Goal: Complete application form: Complete application form

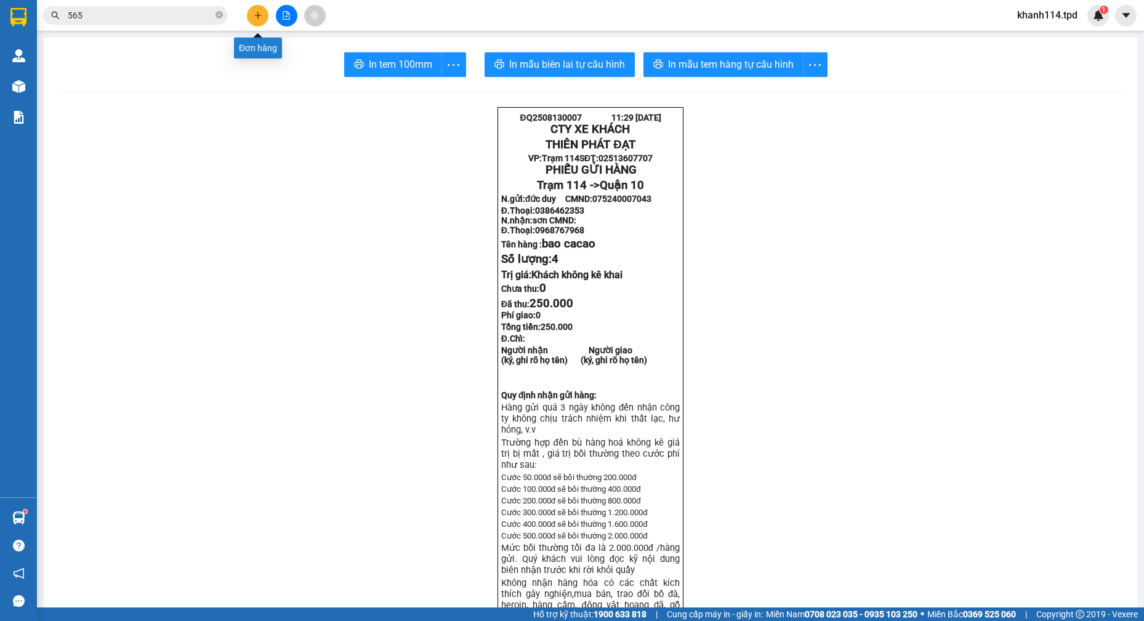
click at [255, 14] on icon "plus" at bounding box center [258, 15] width 9 height 9
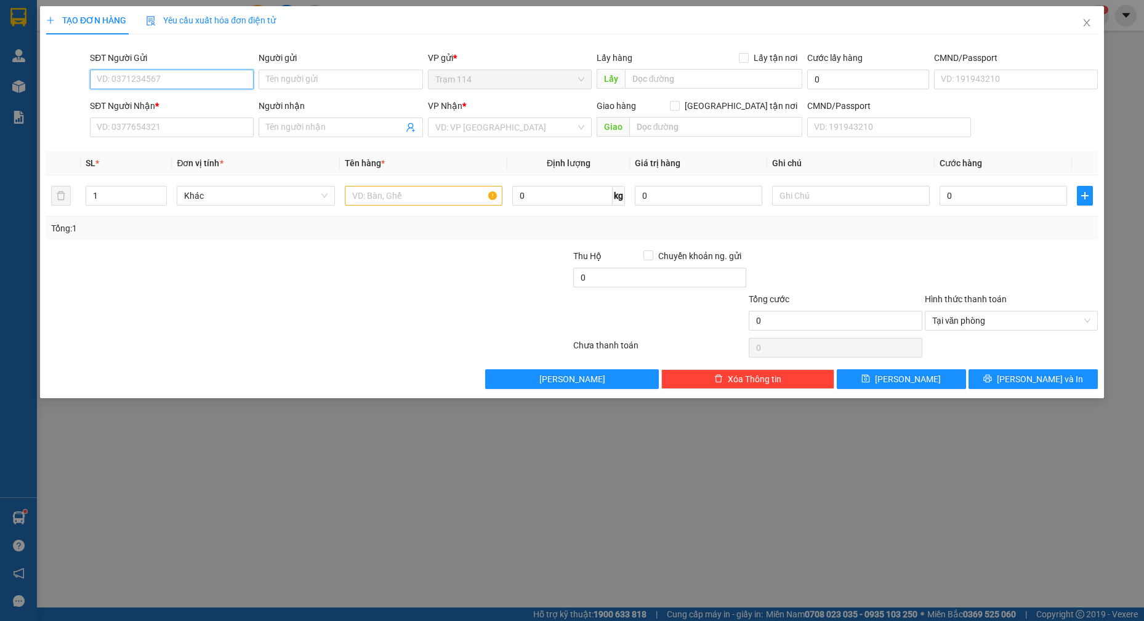
click at [190, 81] on input "SĐT Người Gửi" at bounding box center [172, 80] width 164 height 20
type input "0974667737"
click at [182, 102] on div "0974667737 - [PERSON_NAME]" at bounding box center [171, 104] width 149 height 14
type input "[PERSON_NAME]"
type input "0902810881"
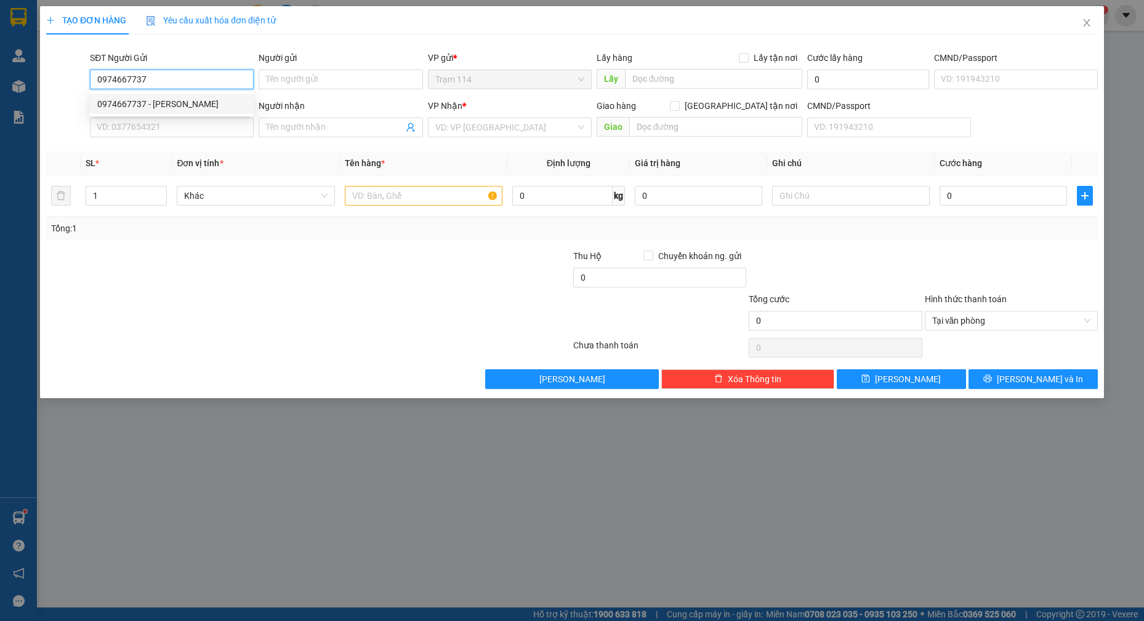
type input "chiếm tài"
type input "0974667737"
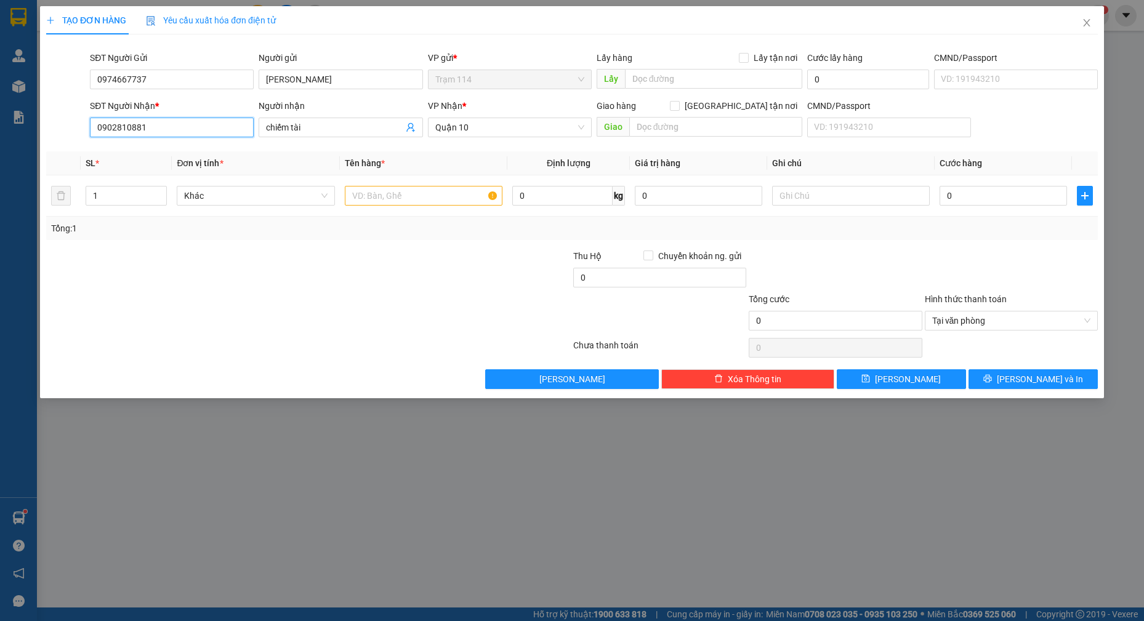
click at [176, 128] on input "0902810881" at bounding box center [172, 128] width 164 height 20
click at [176, 128] on input "0963604070" at bounding box center [172, 128] width 164 height 20
type input "0963604070"
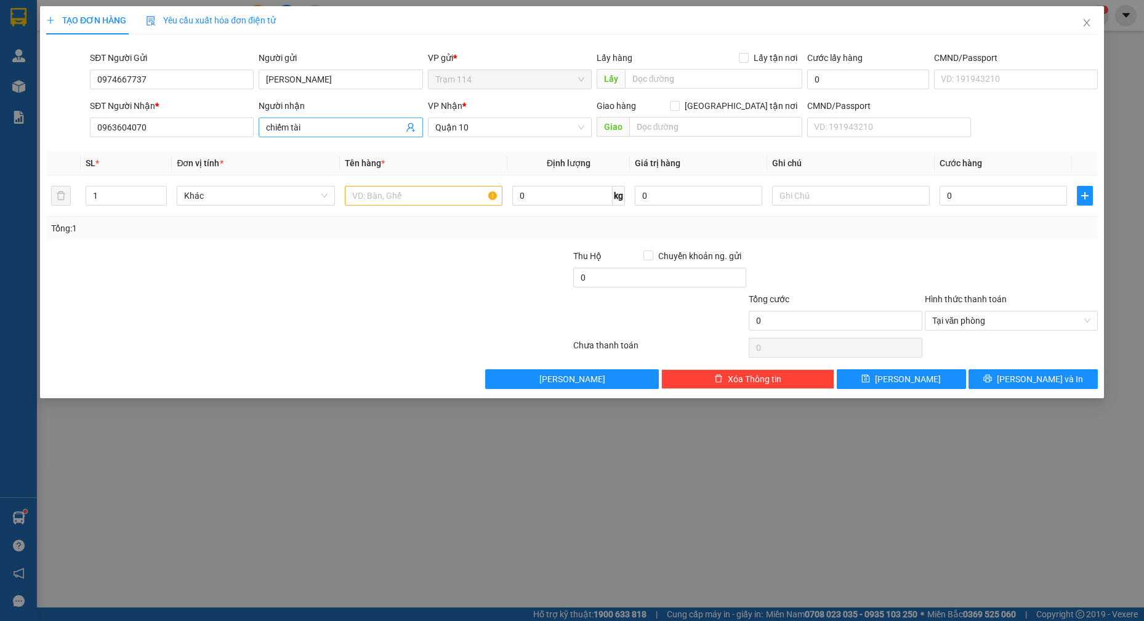
click at [325, 127] on input "chiếm tài" at bounding box center [334, 128] width 137 height 14
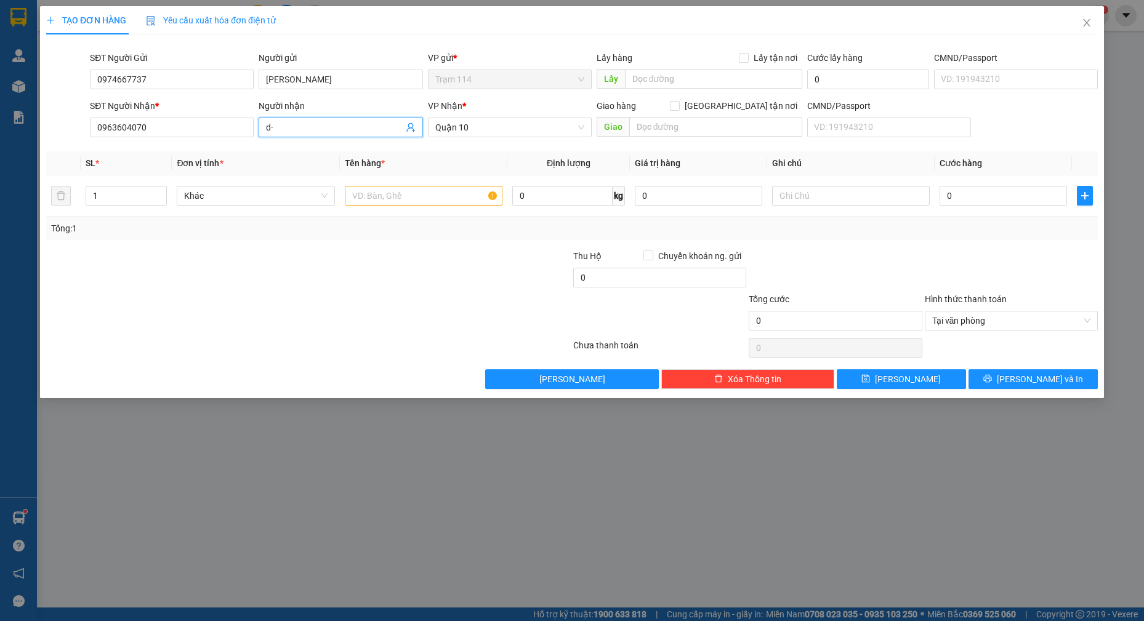
type input "d"
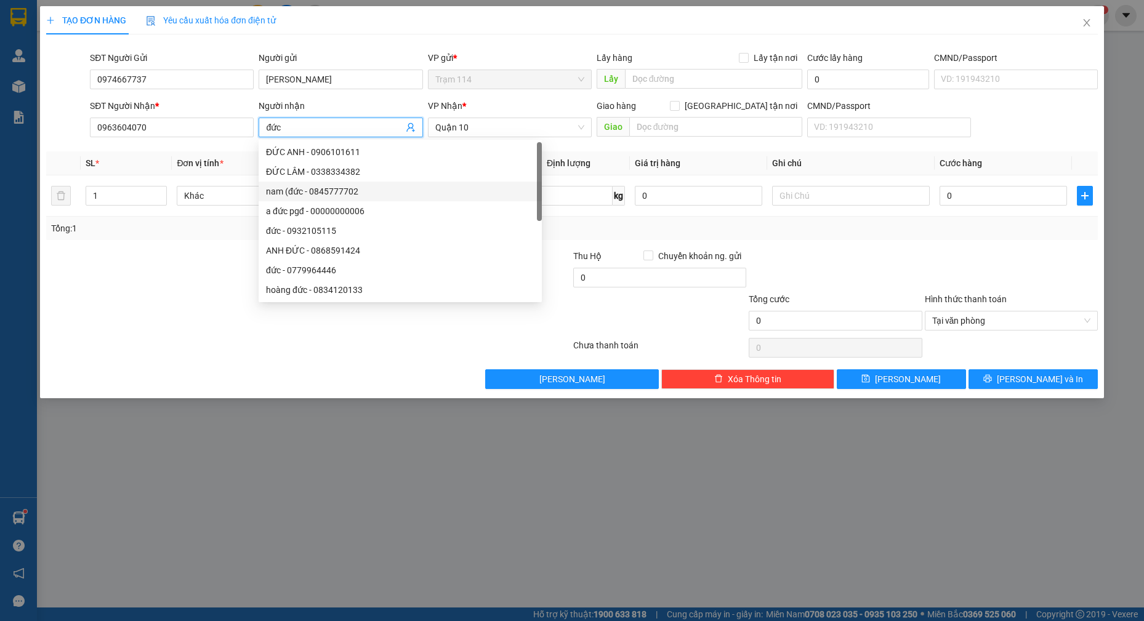
type input "đức"
click at [506, 152] on th "Tên hàng *" at bounding box center [424, 164] width 168 height 24
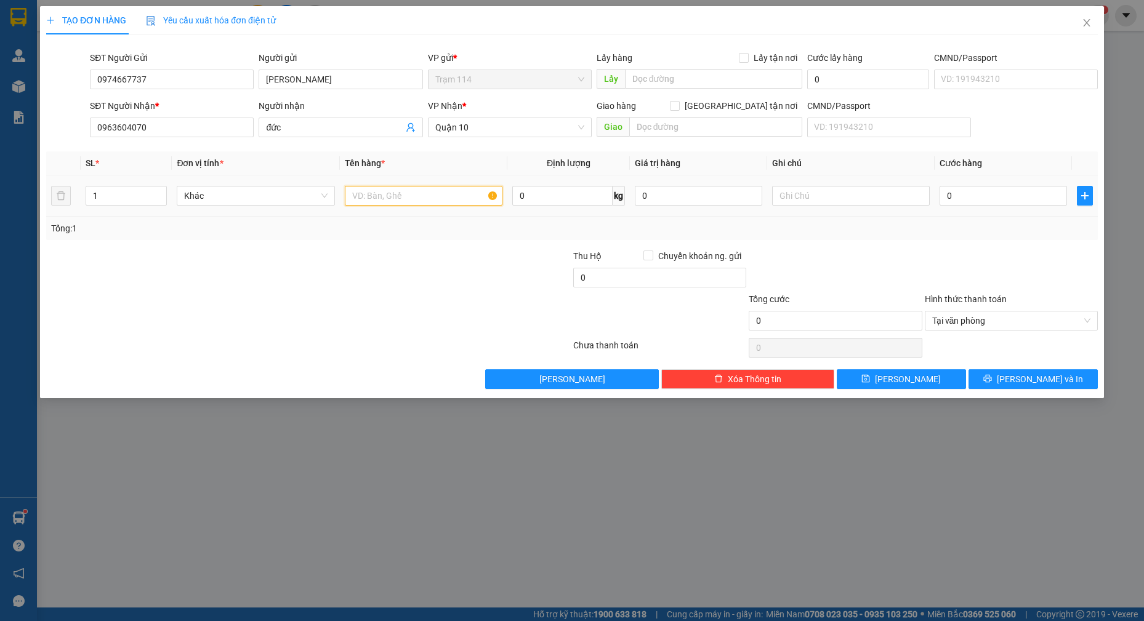
click at [382, 200] on input "text" at bounding box center [424, 196] width 158 height 20
type input "hộp lkdt"
click at [696, 190] on input "0" at bounding box center [698, 196] width 127 height 20
type input "200.000"
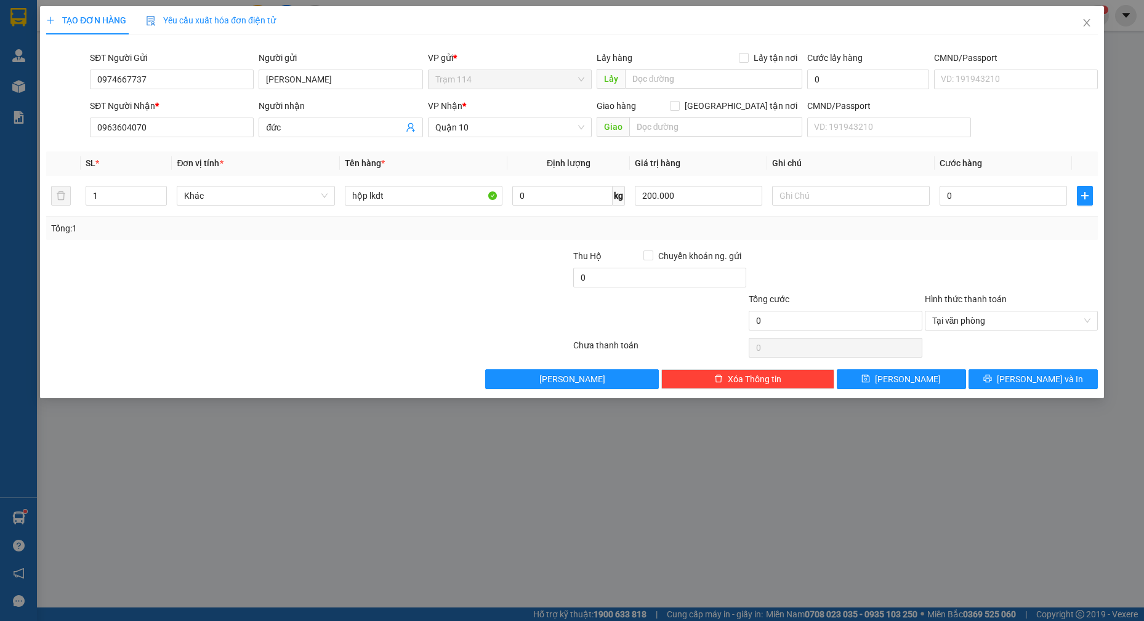
drag, startPoint x: 835, startPoint y: 224, endPoint x: 892, endPoint y: 220, distance: 56.7
click at [839, 224] on div "Tổng: 1" at bounding box center [572, 229] width 1042 height 14
click at [969, 194] on input "0" at bounding box center [1003, 196] width 127 height 20
type input "5"
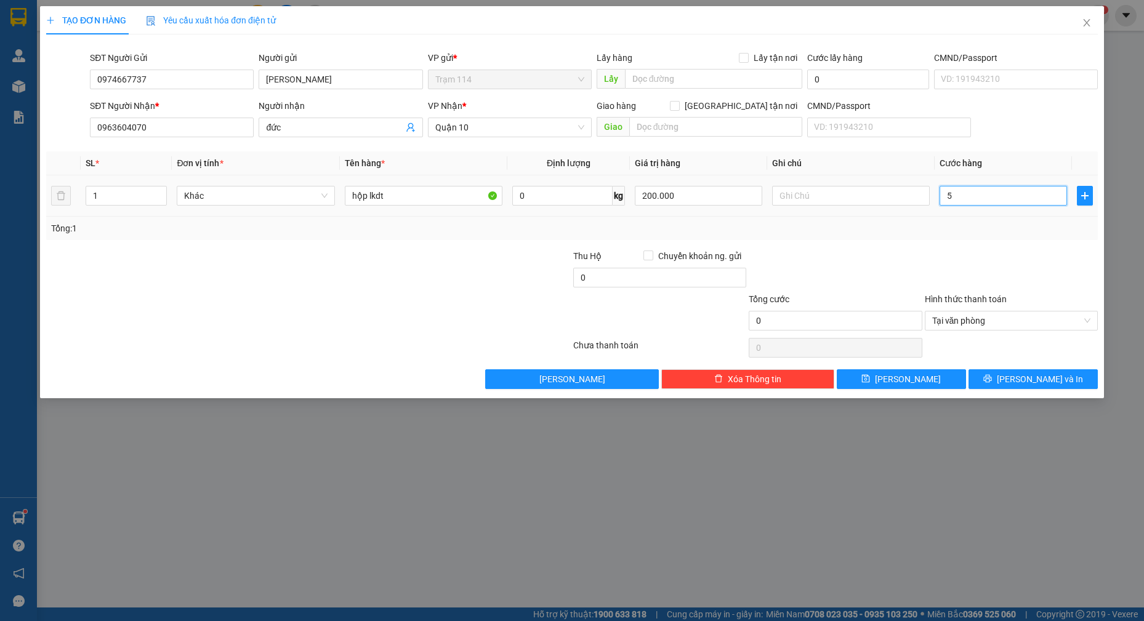
type input "5"
type input "50"
type input "50.000"
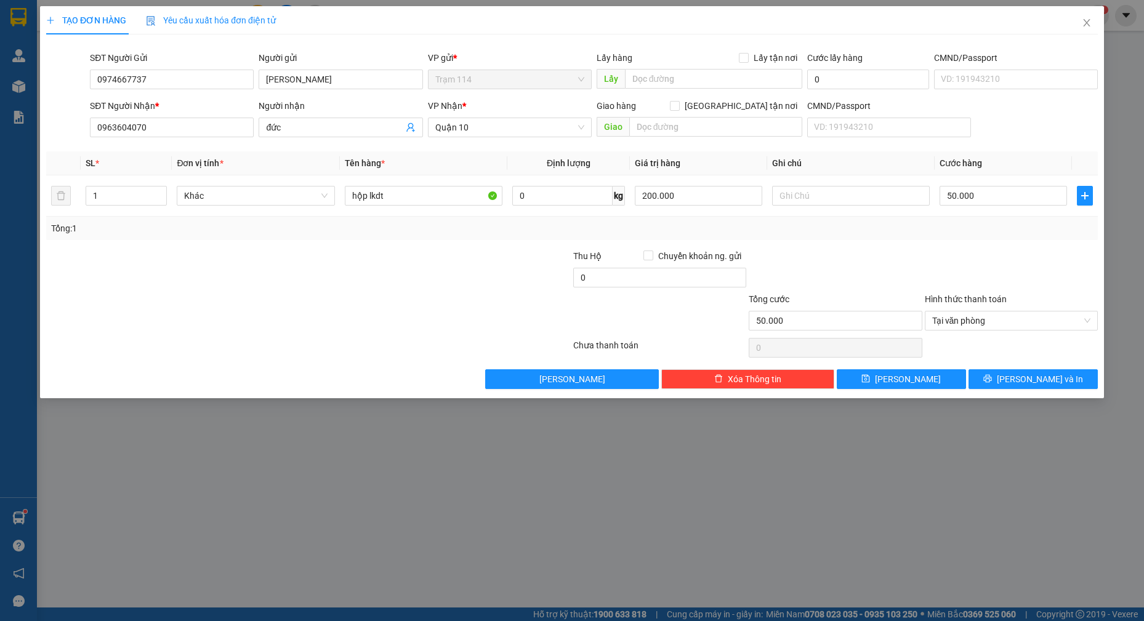
click at [945, 241] on div "Transit Pickup Surcharge Ids Transit Deliver Surcharge Ids Transit Deliver Surc…" at bounding box center [572, 216] width 1052 height 345
click at [1026, 379] on span "[PERSON_NAME] và In" at bounding box center [1040, 380] width 86 height 14
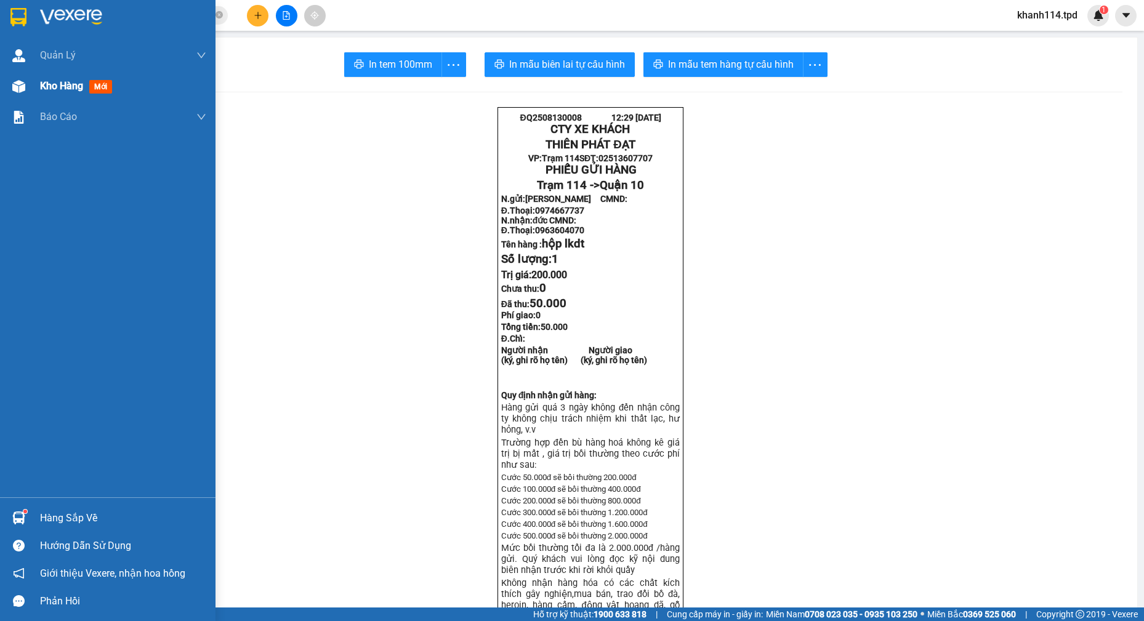
click at [101, 91] on span "mới" at bounding box center [100, 87] width 23 height 14
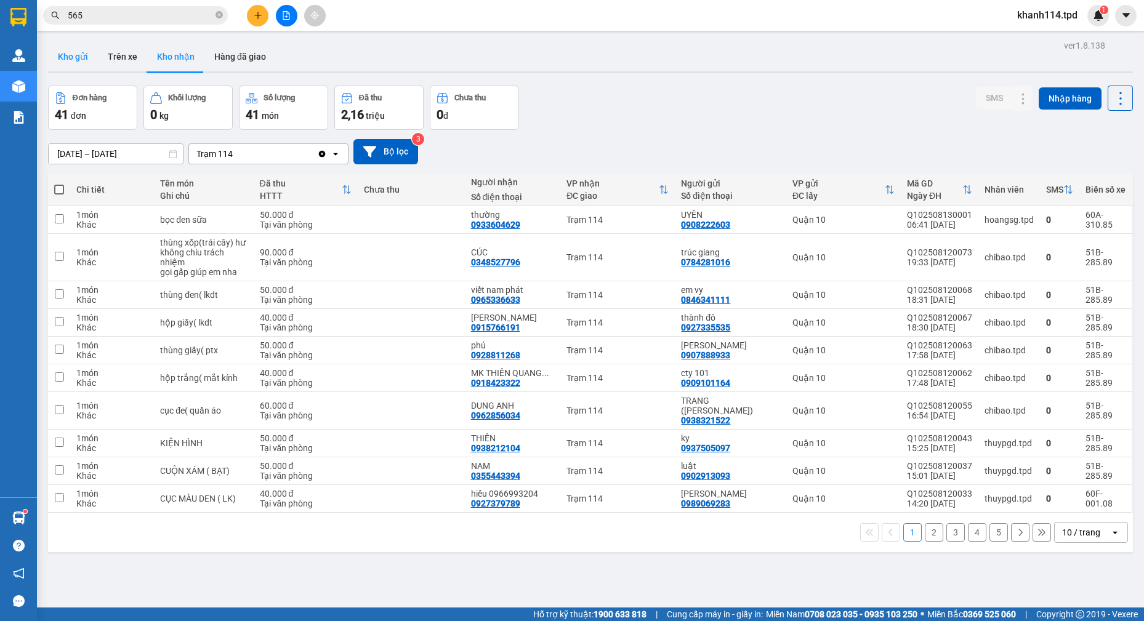
click at [68, 52] on button "Kho gửi" at bounding box center [73, 57] width 50 height 30
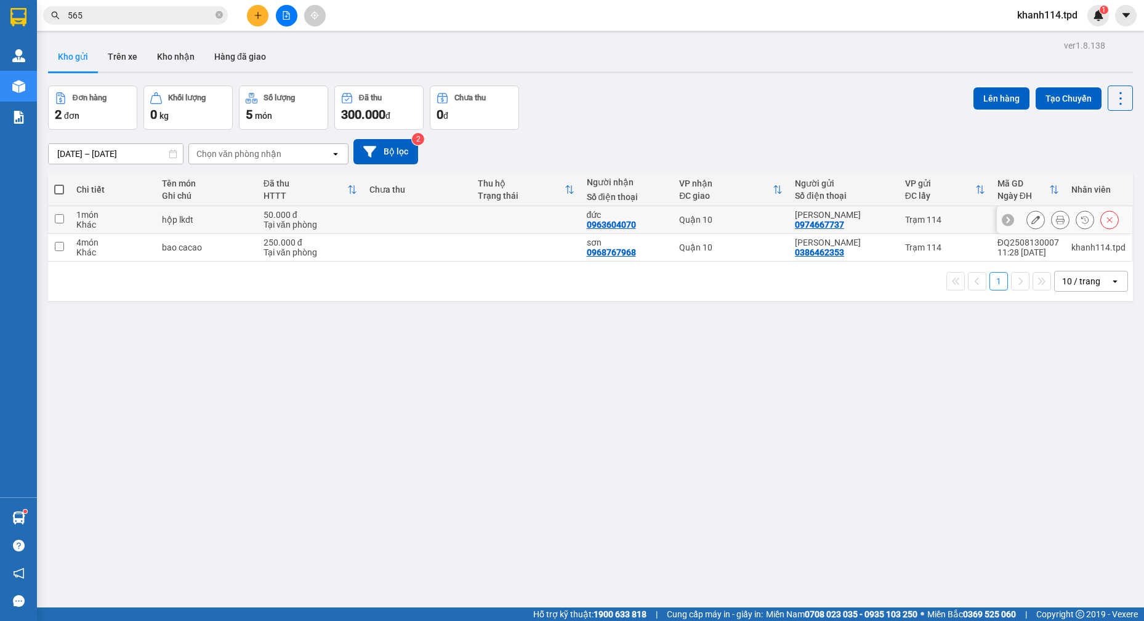
click at [818, 225] on div "0974667737" at bounding box center [819, 225] width 49 height 10
copy div "0974667737"
click at [1101, 217] on button at bounding box center [1109, 220] width 17 height 22
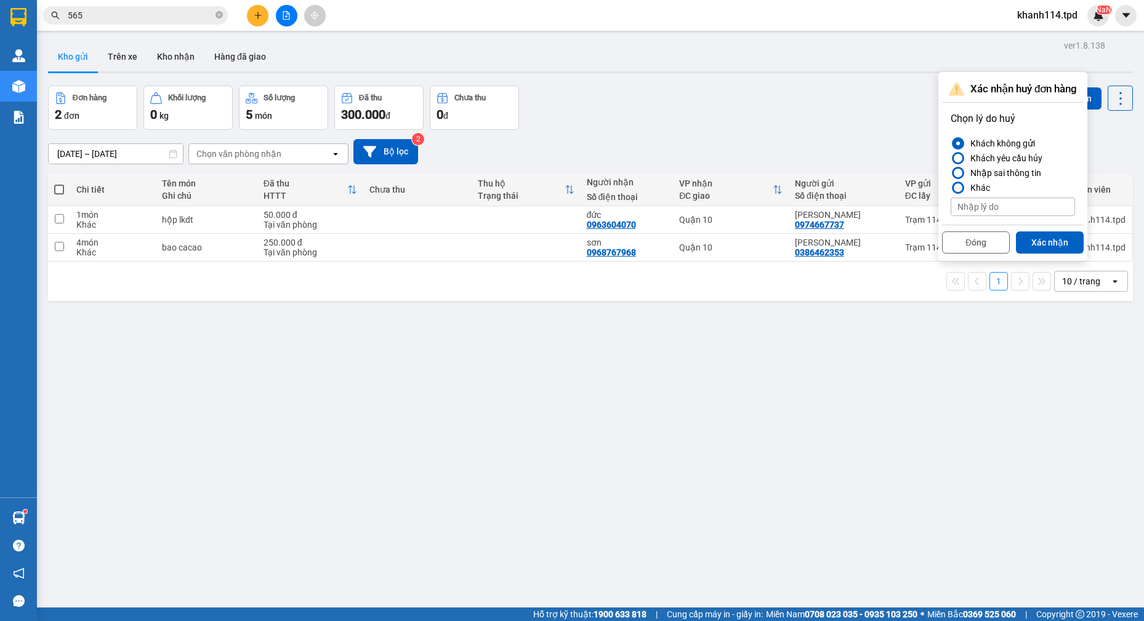
click at [957, 190] on div at bounding box center [958, 188] width 9 height 9
click at [951, 188] on input "Khác" at bounding box center [951, 188] width 0 height 0
click at [987, 209] on input at bounding box center [1013, 207] width 124 height 18
type input "nhập sai tiền"
click at [1048, 240] on button "Xác nhận" at bounding box center [1050, 243] width 68 height 22
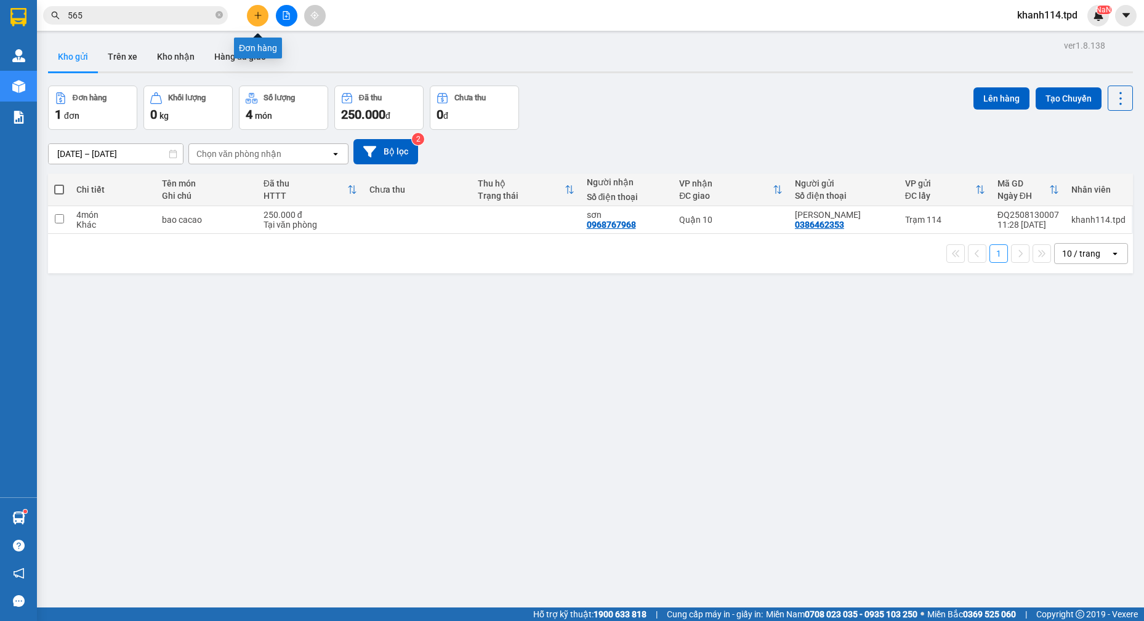
click at [259, 14] on icon "plus" at bounding box center [258, 15] width 9 height 9
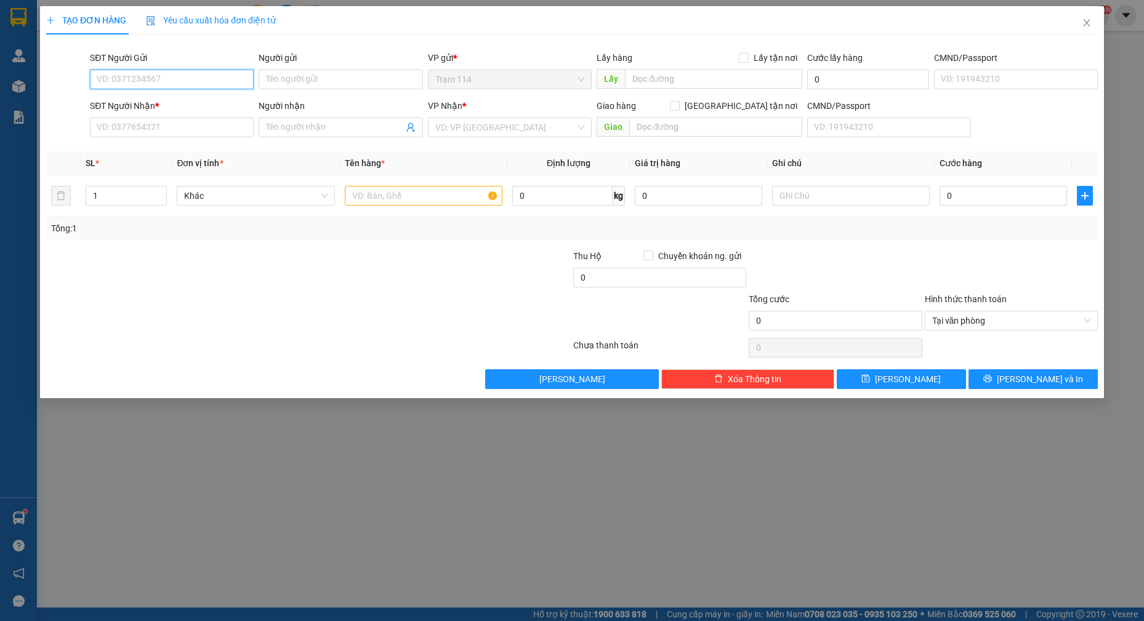
click at [194, 81] on input "SĐT Người Gửi" at bounding box center [172, 80] width 164 height 20
paste input "0974667737"
type input "0974667737"
click at [214, 76] on input "0974667737" at bounding box center [172, 80] width 164 height 20
click at [208, 75] on input "0974667737" at bounding box center [172, 80] width 164 height 20
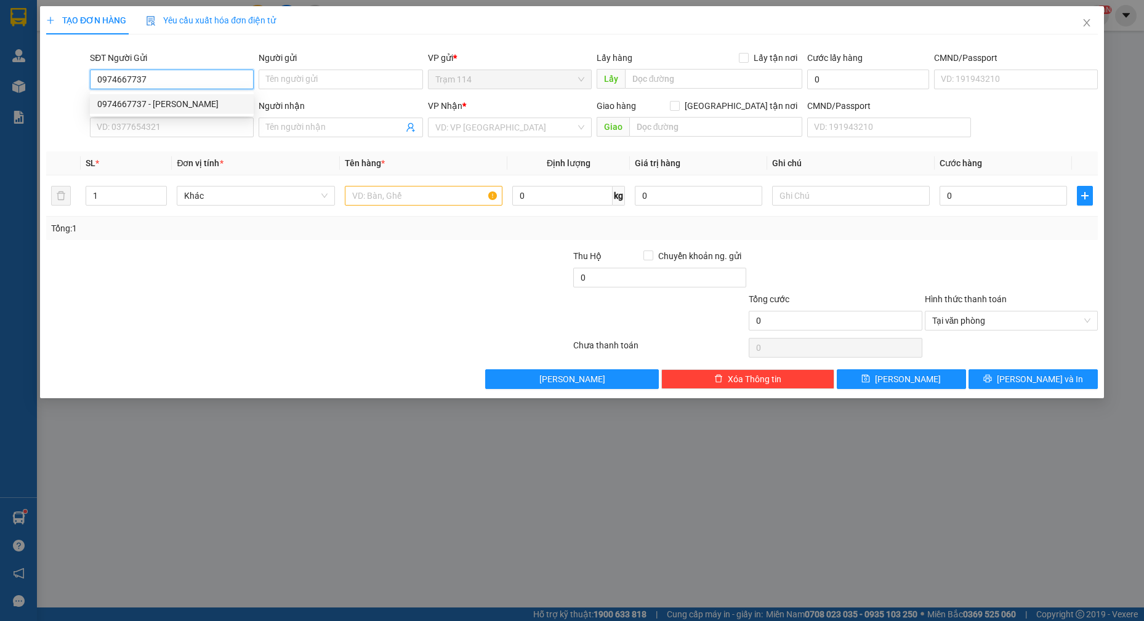
click at [184, 108] on div "0974667737 - [PERSON_NAME]" at bounding box center [171, 104] width 149 height 14
type input "[PERSON_NAME]"
type input "0902810881"
type input "chiếm tài"
type input "0974667737"
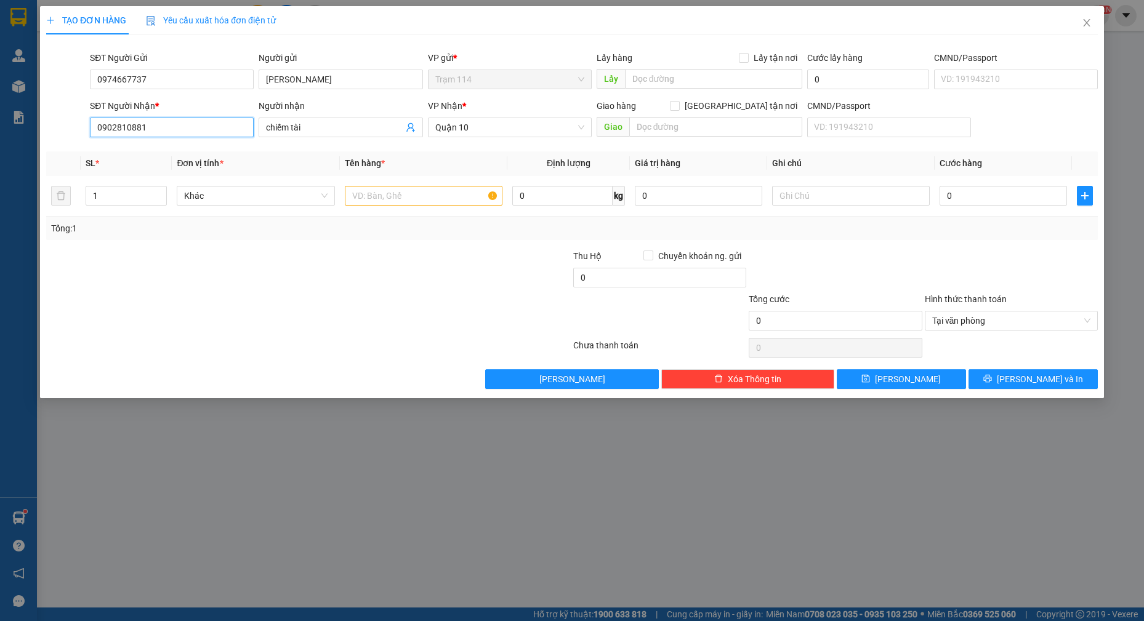
click at [206, 122] on input "0902810881" at bounding box center [172, 128] width 164 height 20
click at [217, 127] on input "0963604070" at bounding box center [172, 128] width 164 height 20
type input "0963604070"
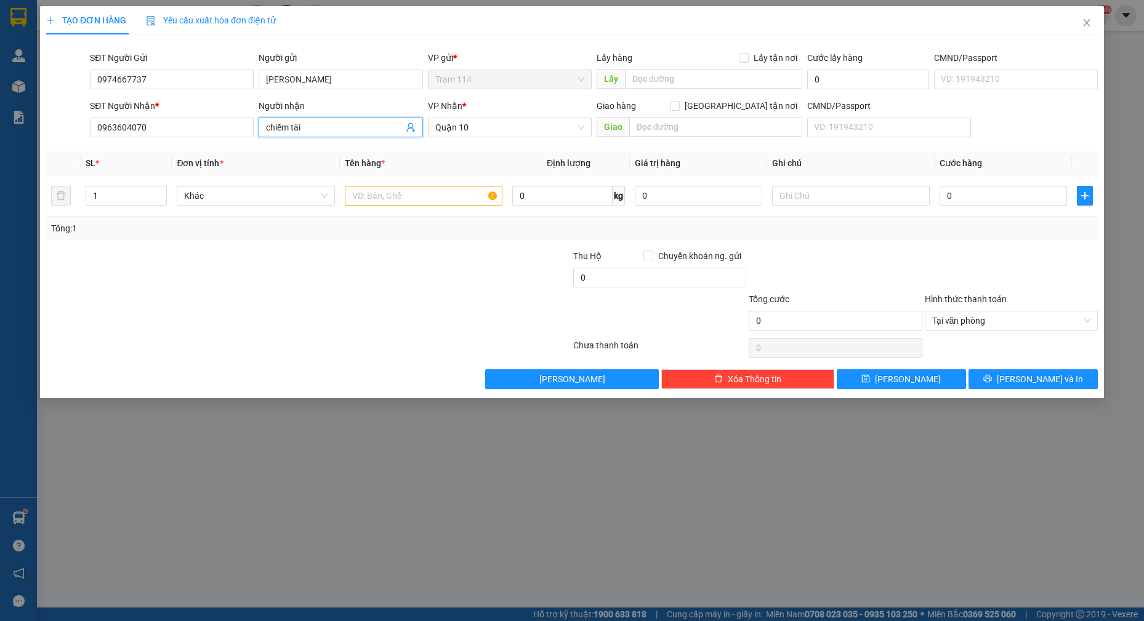
click at [346, 128] on input "chiếm tài" at bounding box center [334, 128] width 137 height 14
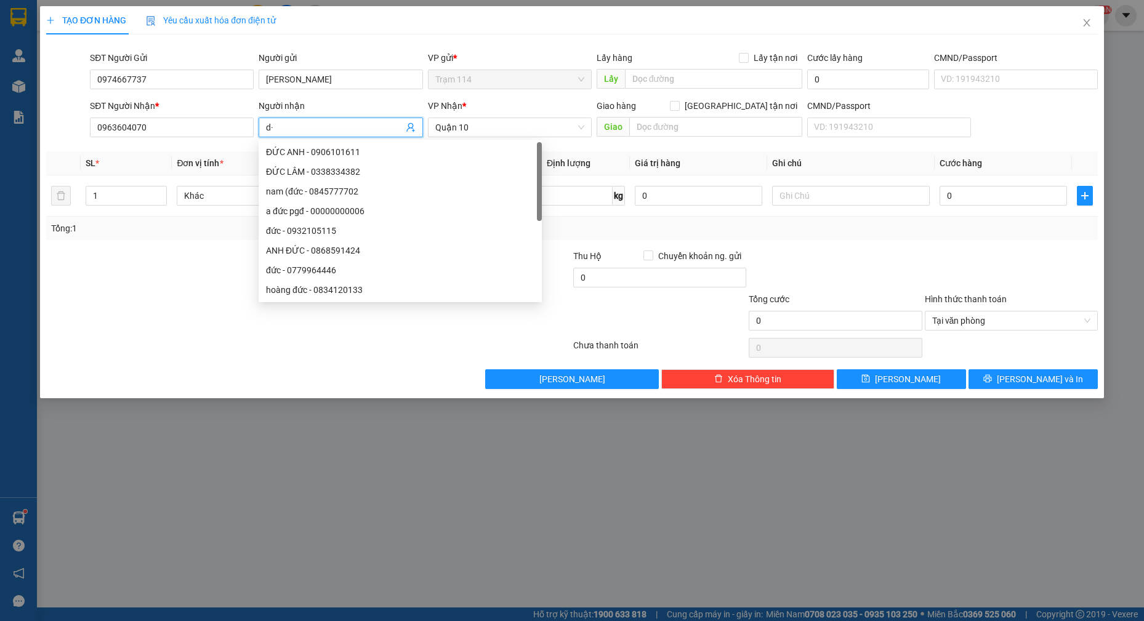
type input "d"
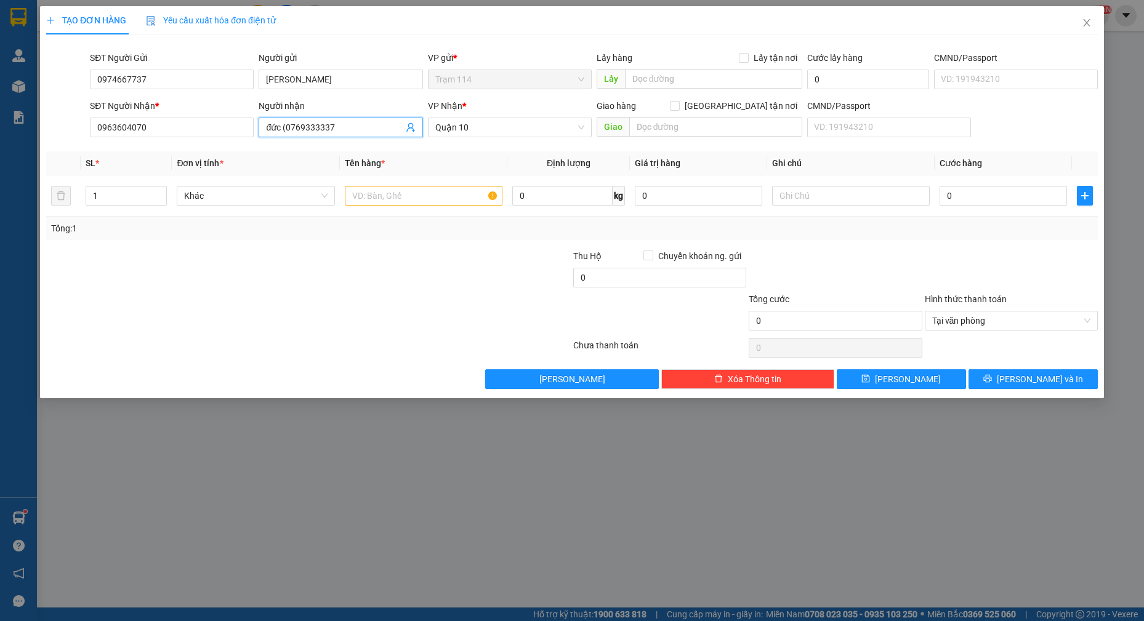
click at [346, 128] on input "đức (0769333337" at bounding box center [334, 128] width 137 height 14
type input "đức (0769333337)"
click at [414, 196] on input "text" at bounding box center [424, 196] width 158 height 20
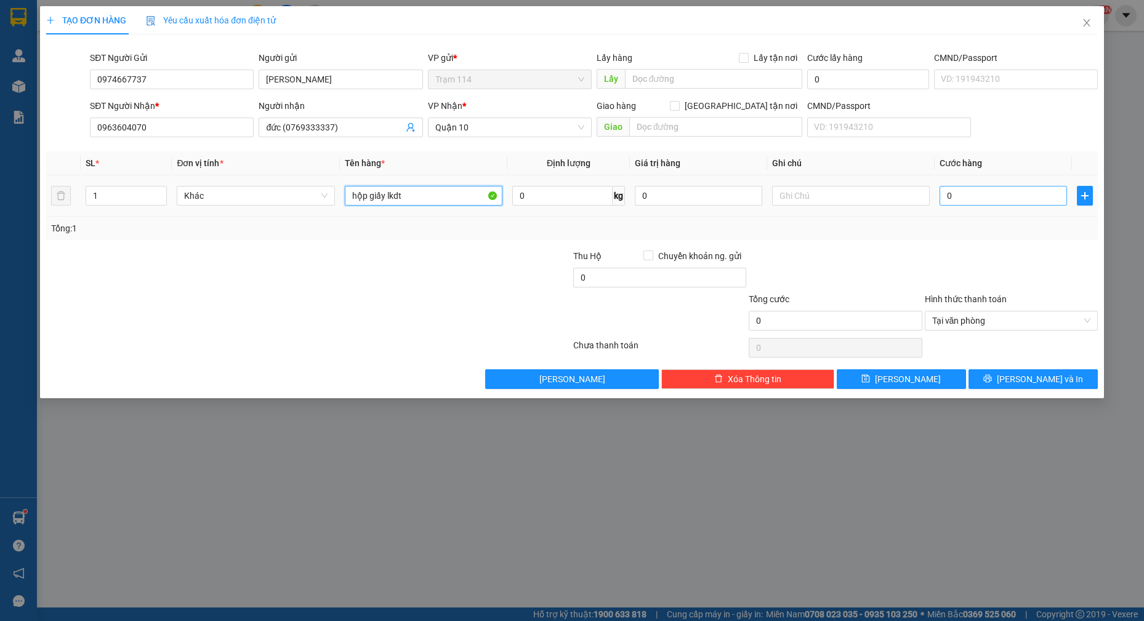
type input "hộp giấy lkdt"
click at [964, 196] on input "0" at bounding box center [1003, 196] width 127 height 20
type input "4"
type input "40"
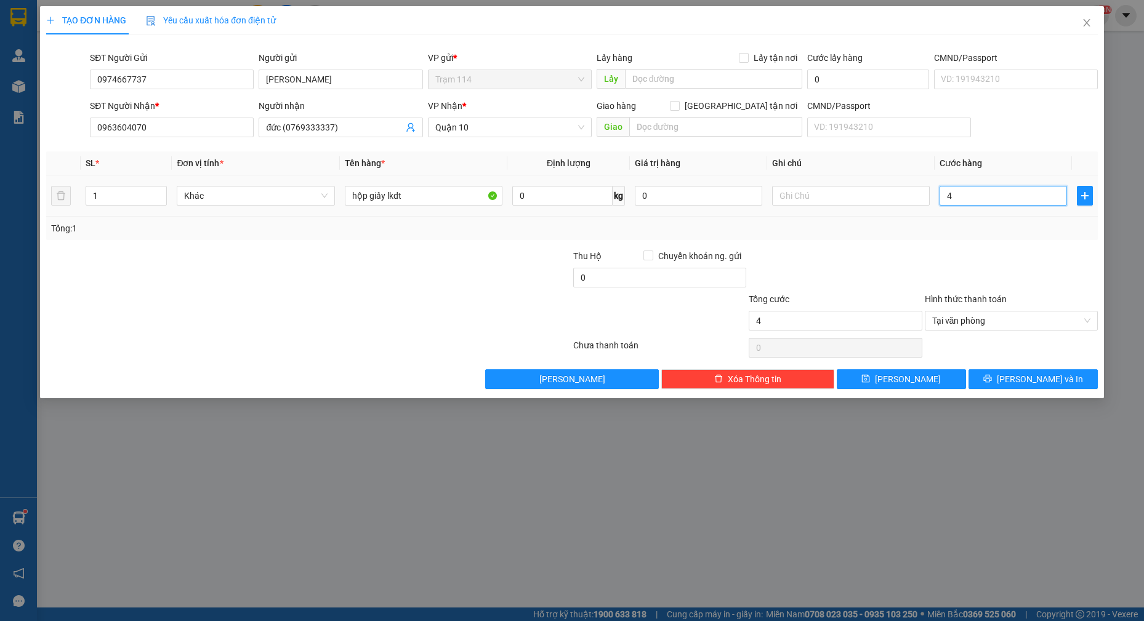
type input "40"
type input "40.000"
click at [700, 277] on input "0" at bounding box center [659, 278] width 173 height 20
type input "10.000"
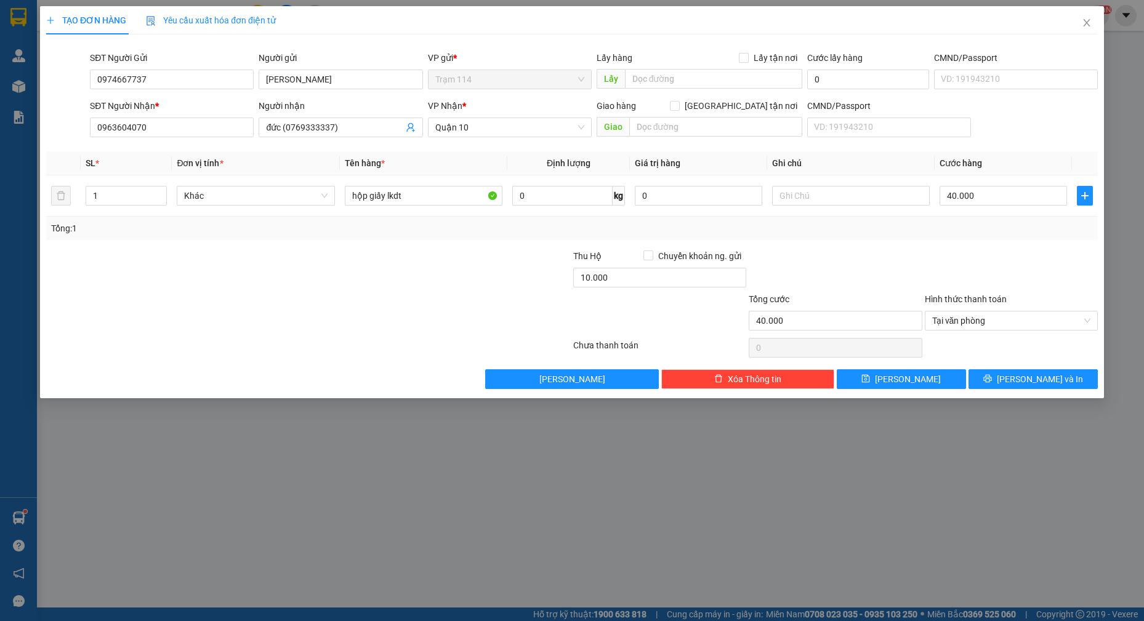
drag, startPoint x: 887, startPoint y: 241, endPoint x: 966, endPoint y: 249, distance: 79.3
click at [893, 241] on div "Transit Pickup Surcharge Ids Transit Deliver Surcharge Ids Transit Deliver Surc…" at bounding box center [572, 216] width 1052 height 345
click at [488, 136] on span "Quận 10" at bounding box center [509, 127] width 149 height 18
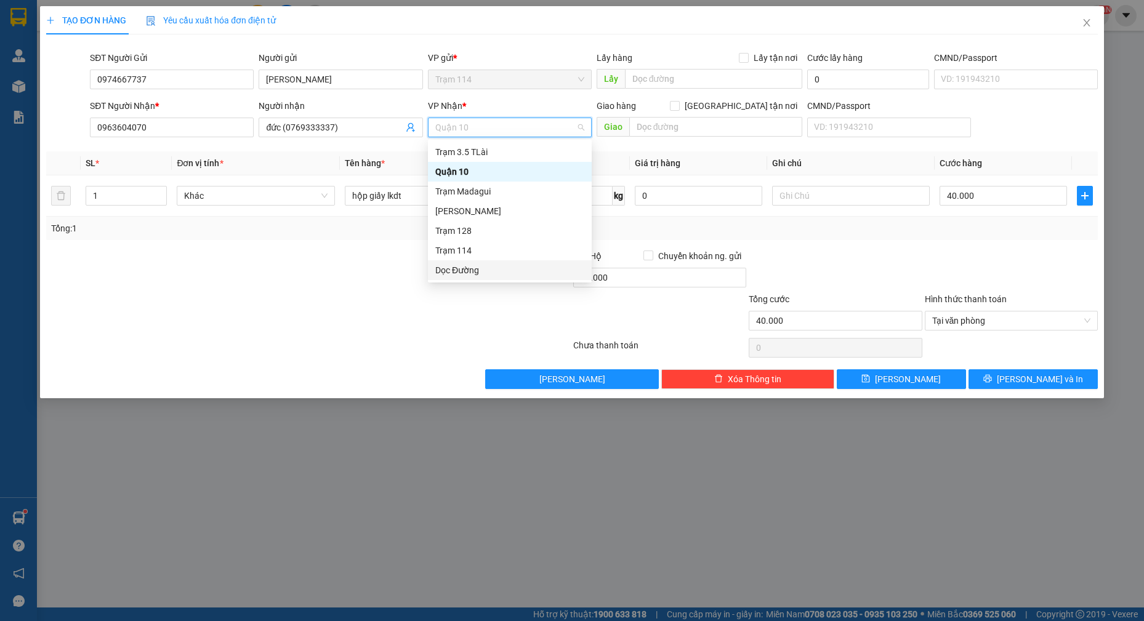
drag, startPoint x: 469, startPoint y: 272, endPoint x: 480, endPoint y: 264, distance: 13.7
click at [470, 272] on div "Dọc Đường" at bounding box center [509, 271] width 149 height 14
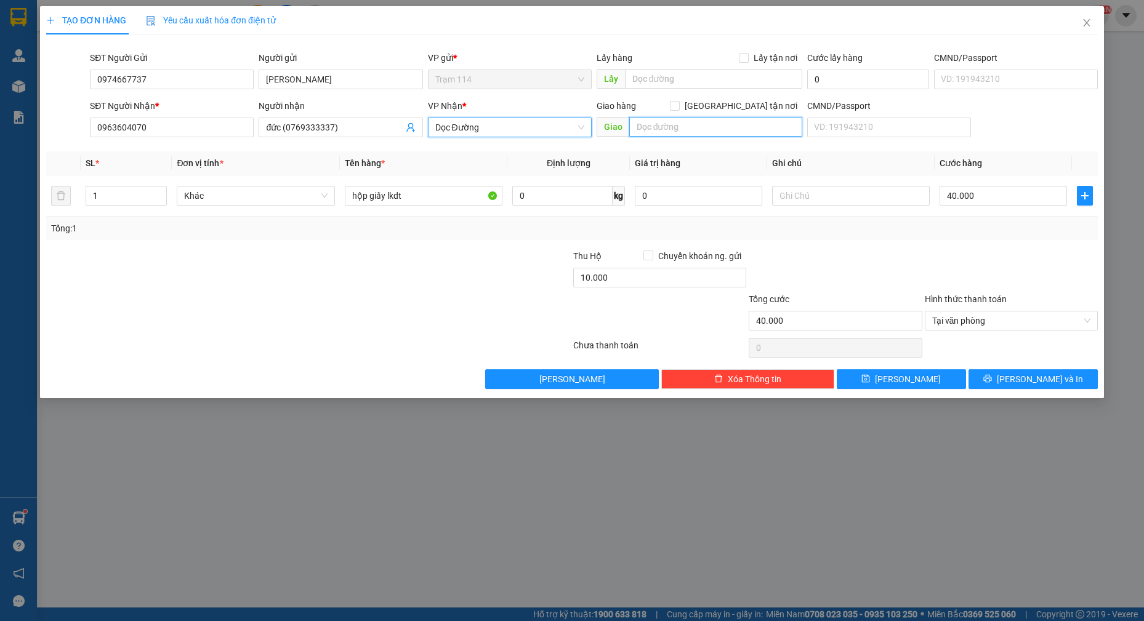
click at [687, 131] on input "text" at bounding box center [716, 127] width 174 height 20
type input "dốc mơ"
click at [992, 375] on icon "printer" at bounding box center [988, 378] width 9 height 9
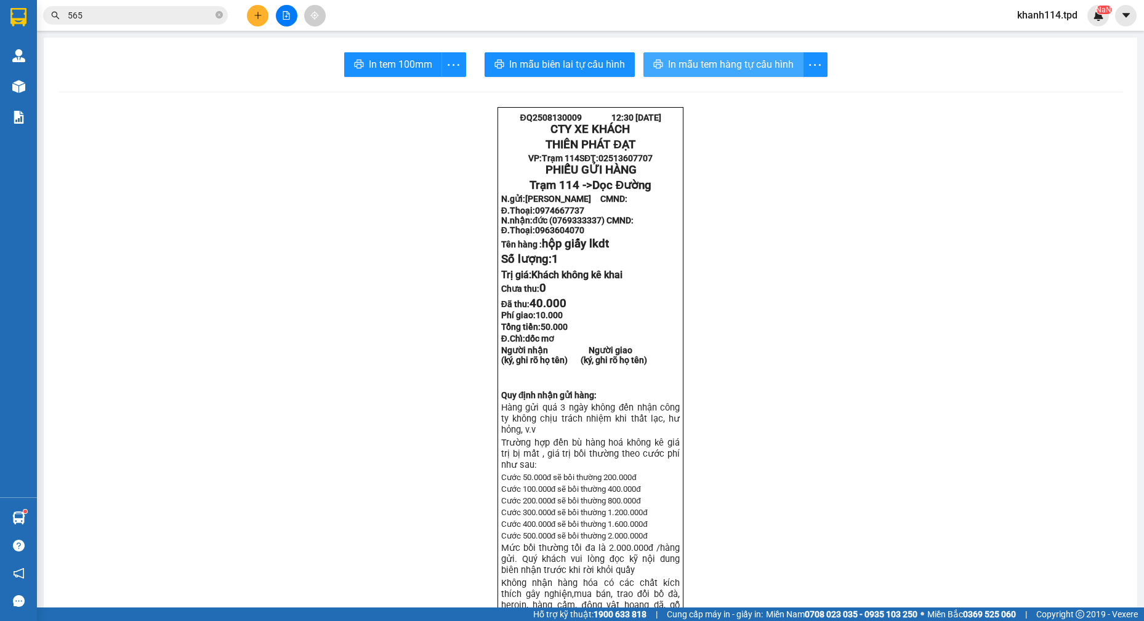
click at [729, 63] on span "In mẫu tem hàng tự cấu hình" at bounding box center [731, 64] width 126 height 15
click at [418, 58] on span "In tem 100mm" at bounding box center [400, 64] width 63 height 15
